Goal: Find specific page/section: Find specific page/section

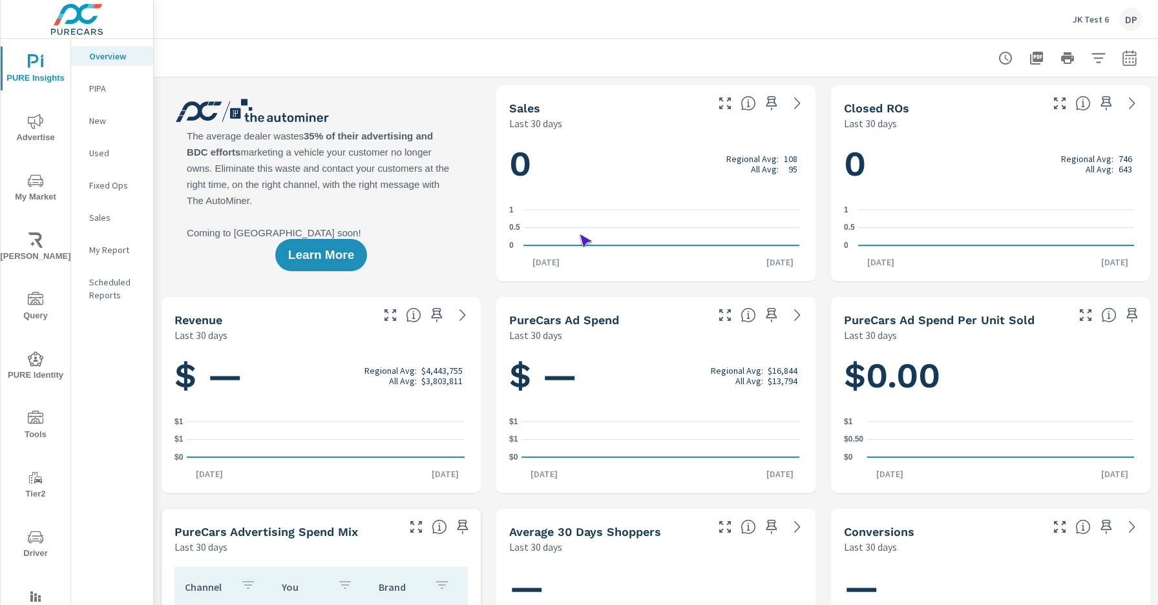
scroll to position [1, 0]
click at [33, 545] on span "Driver" at bounding box center [36, 546] width 62 height 32
